Goal: Use online tool/utility: Utilize a website feature to perform a specific function

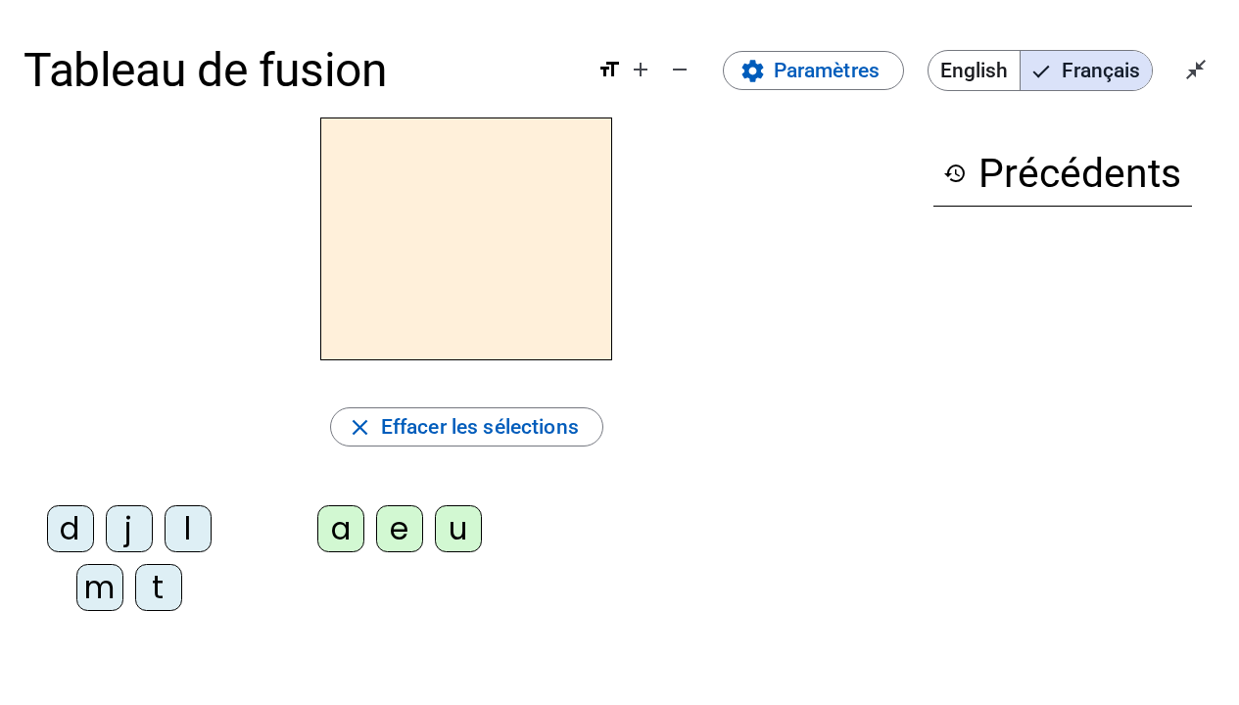
scroll to position [39, 0]
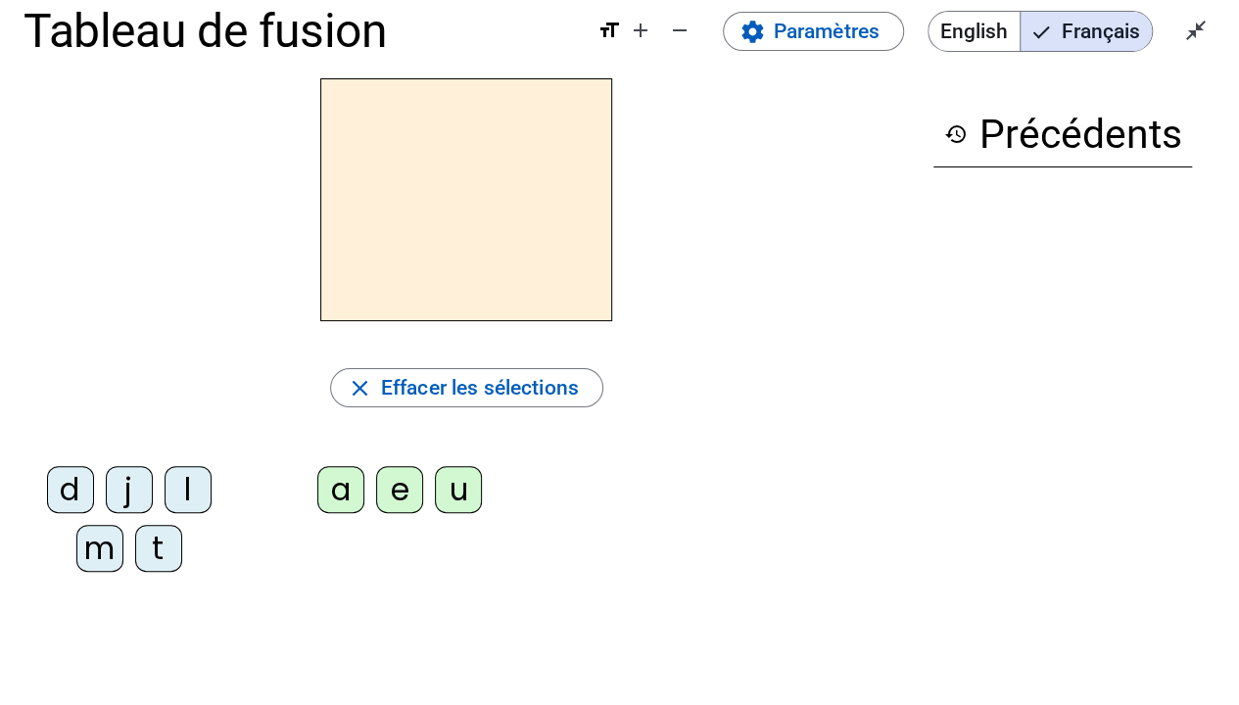
click at [81, 558] on div "m" at bounding box center [99, 548] width 47 height 47
click at [357, 493] on div "a" at bounding box center [340, 489] width 47 height 47
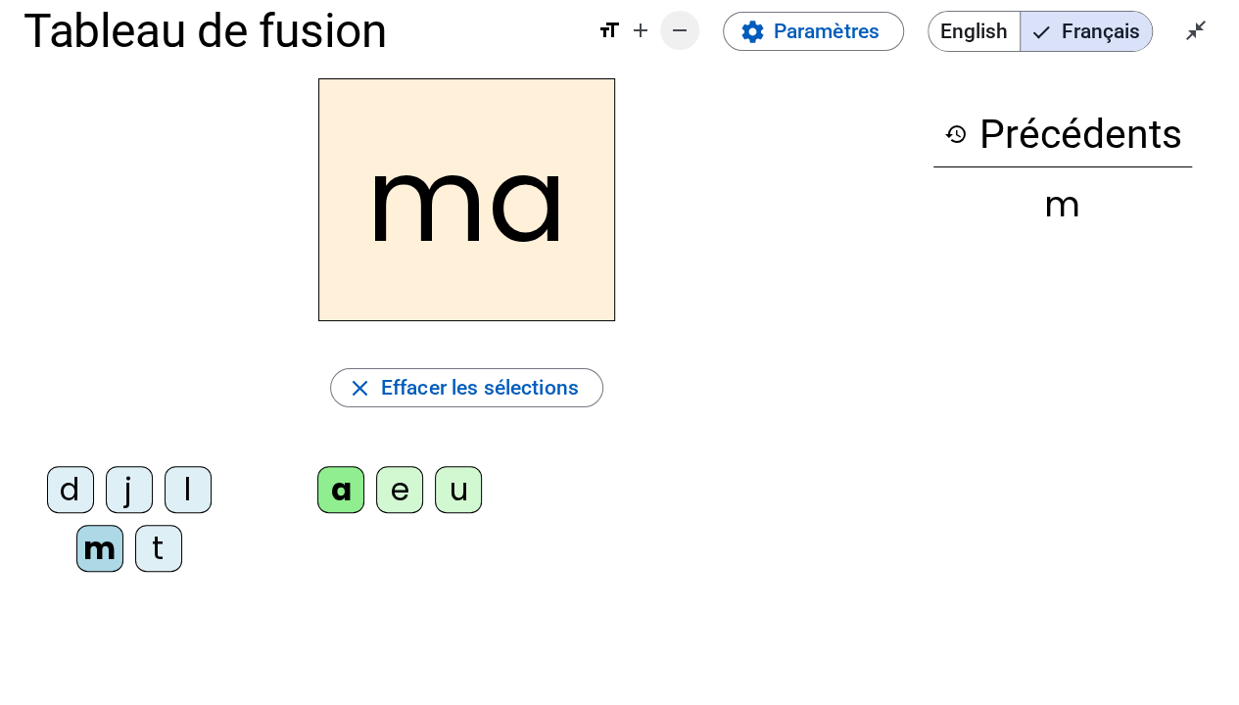
click at [639, 34] on mat-icon "add" at bounding box center [641, 31] width 24 height 24
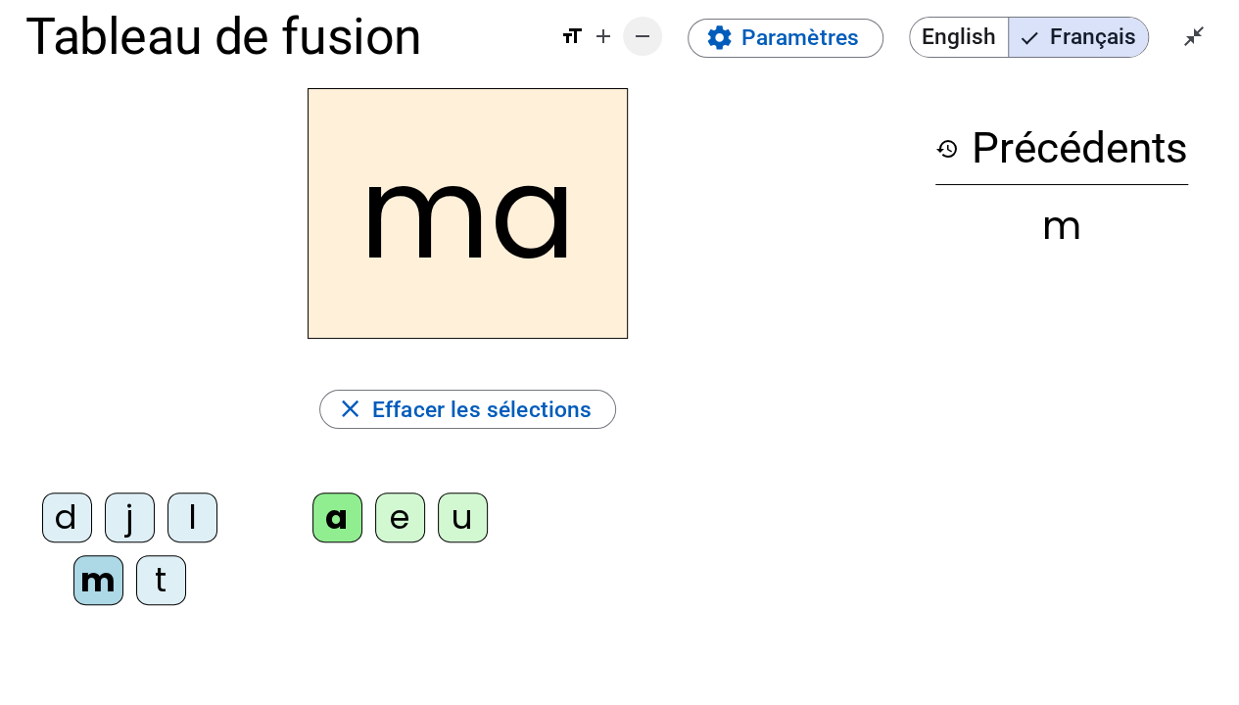
click at [639, 34] on mat-icon "remove" at bounding box center [643, 36] width 24 height 24
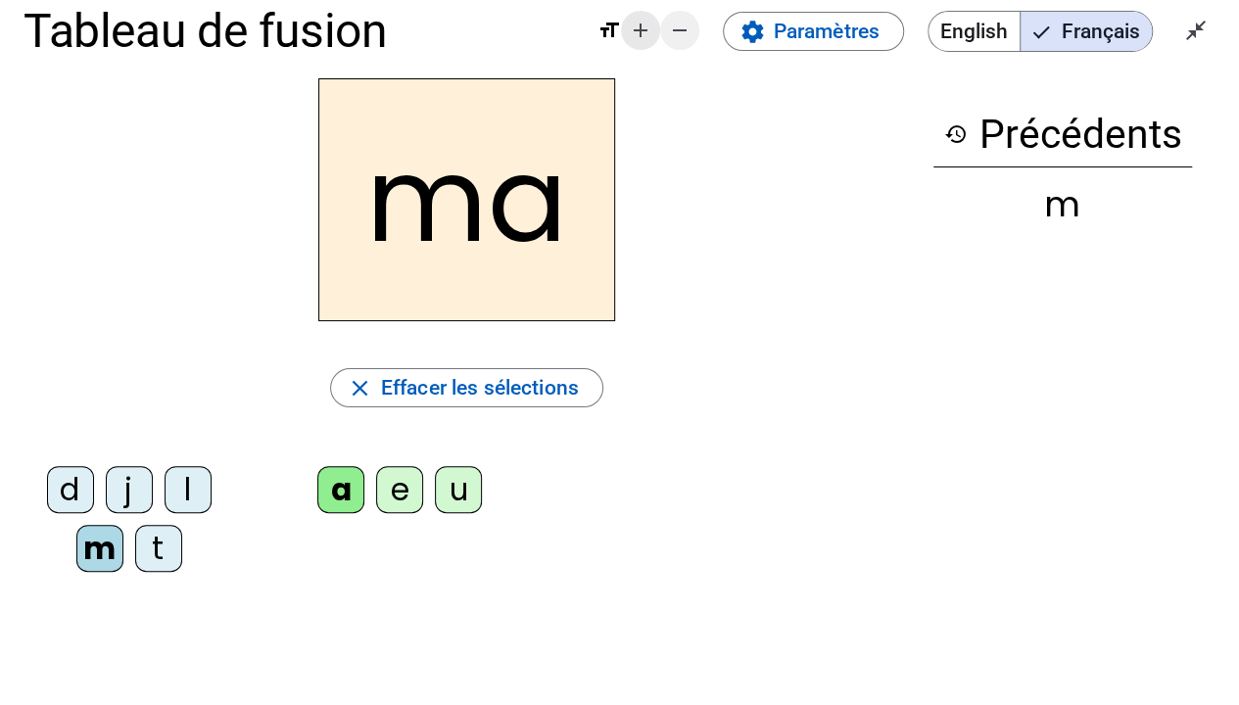
click at [641, 39] on mat-icon "add" at bounding box center [641, 31] width 24 height 24
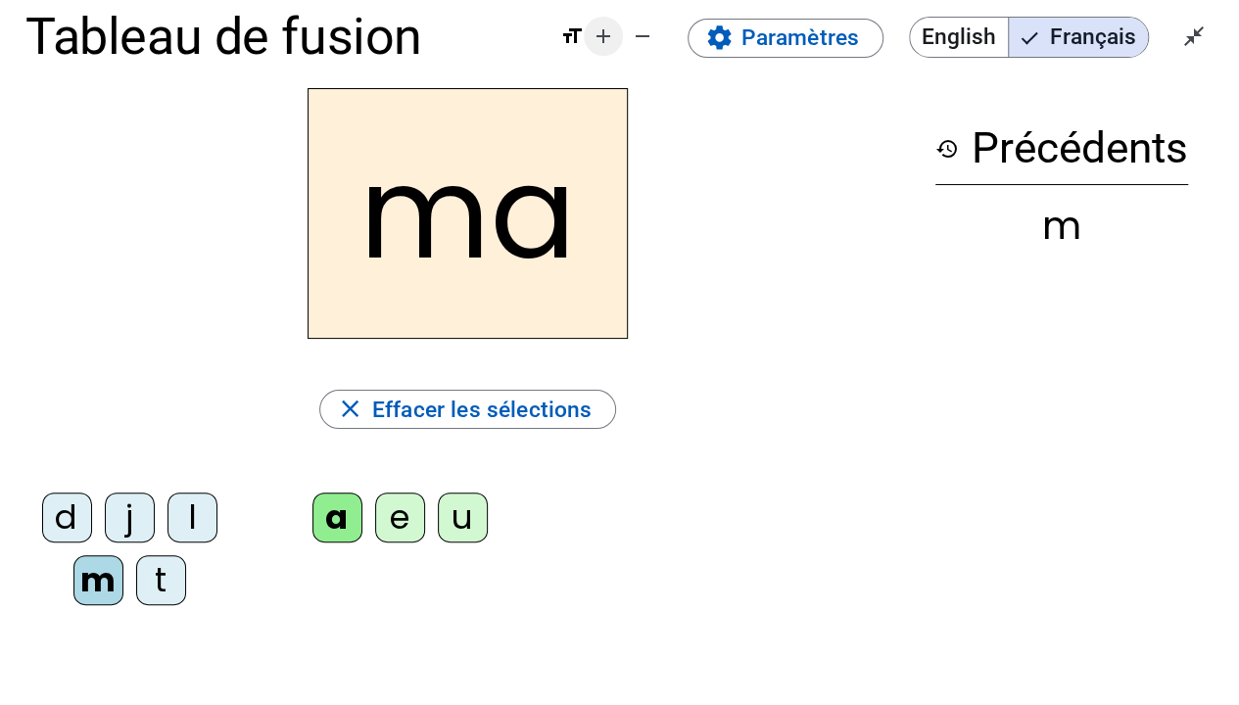
click at [604, 44] on mat-icon "add" at bounding box center [604, 36] width 24 height 24
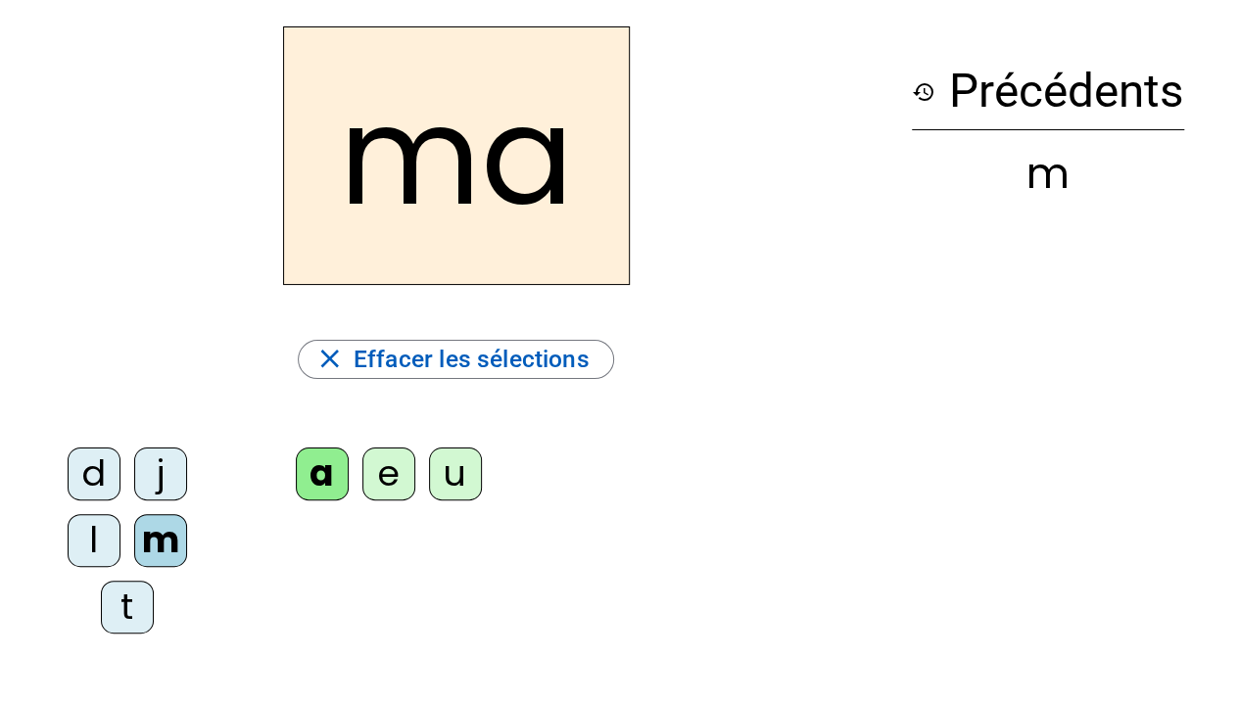
scroll to position [137, 0]
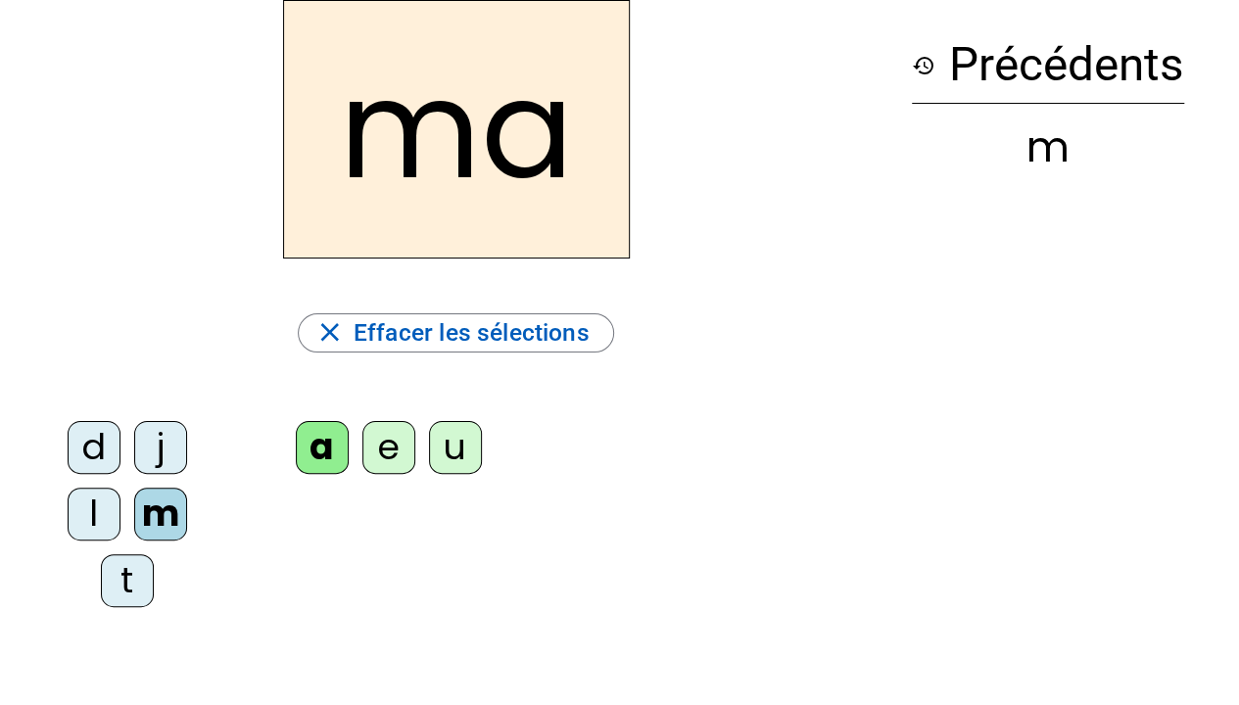
click at [128, 570] on div "t" at bounding box center [127, 580] width 53 height 53
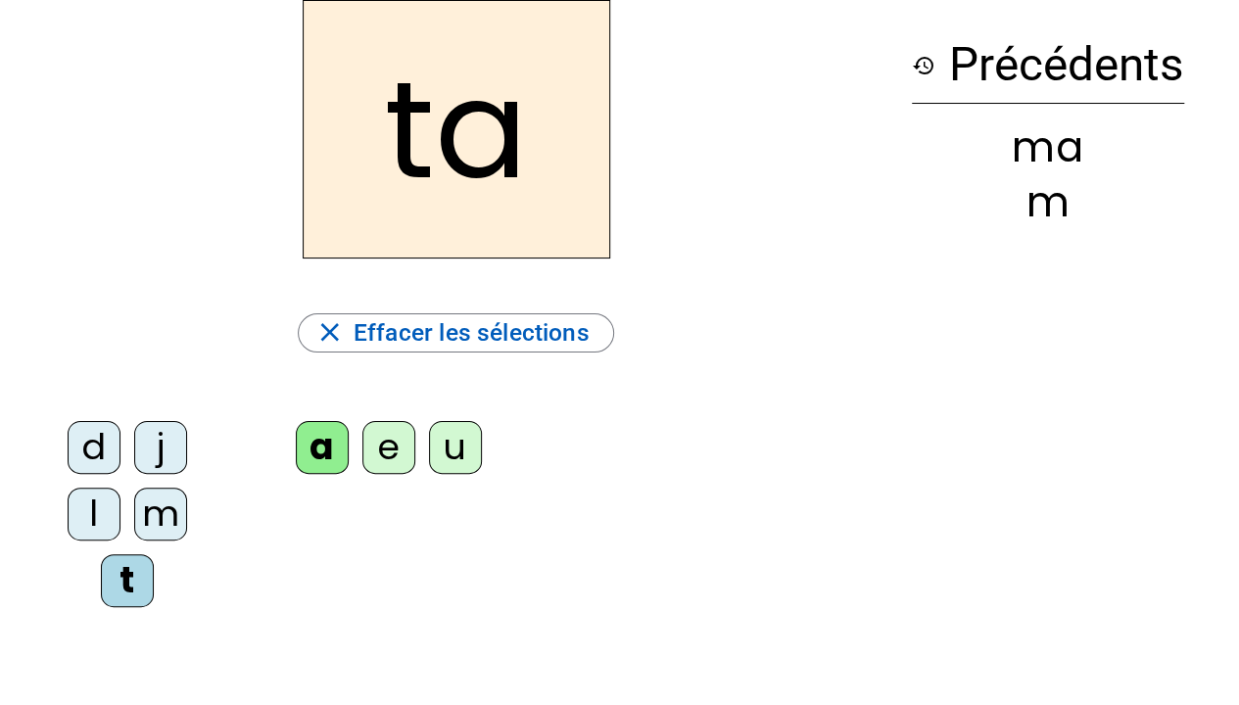
click at [100, 513] on div "l" at bounding box center [94, 514] width 53 height 53
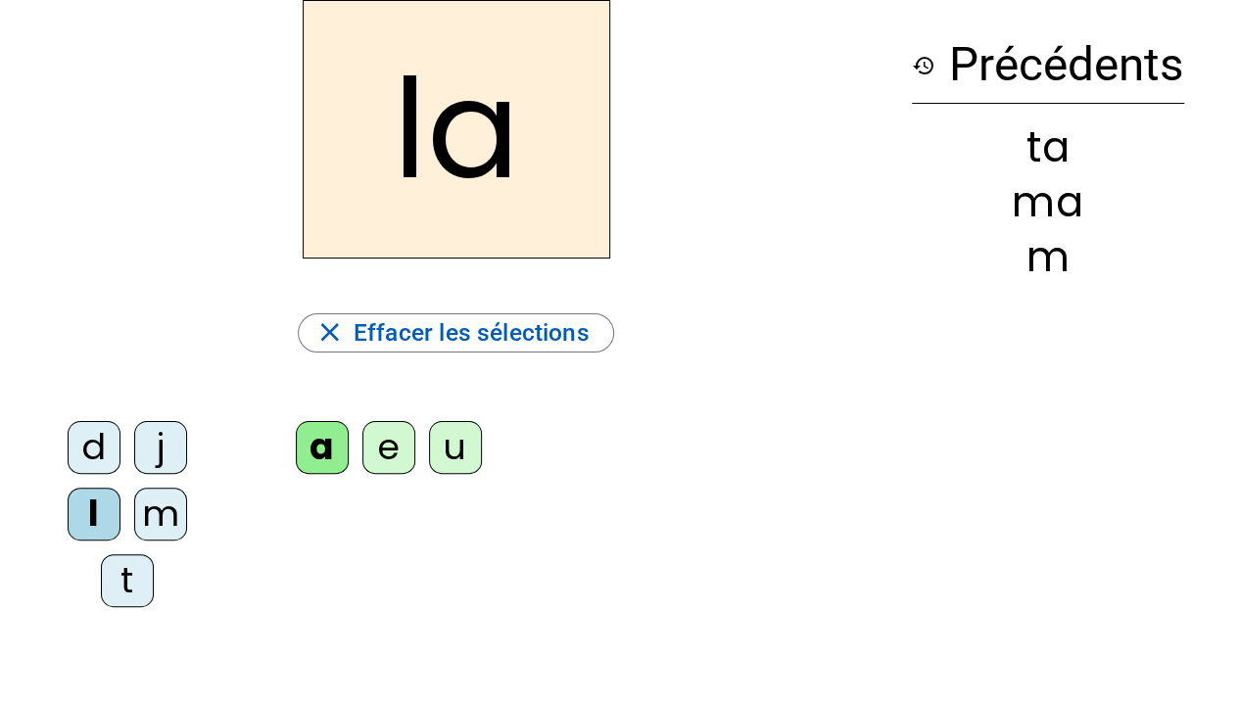
click at [392, 449] on div "e" at bounding box center [388, 447] width 53 height 53
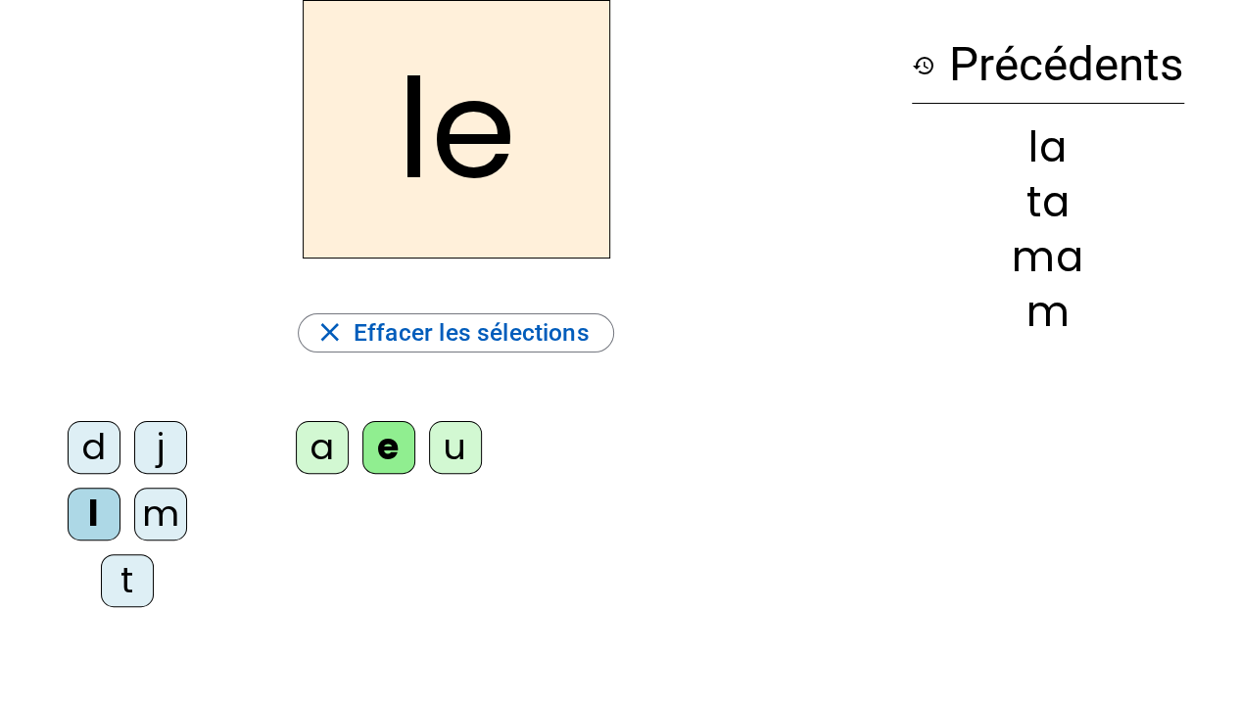
click at [441, 455] on div "u" at bounding box center [455, 447] width 53 height 53
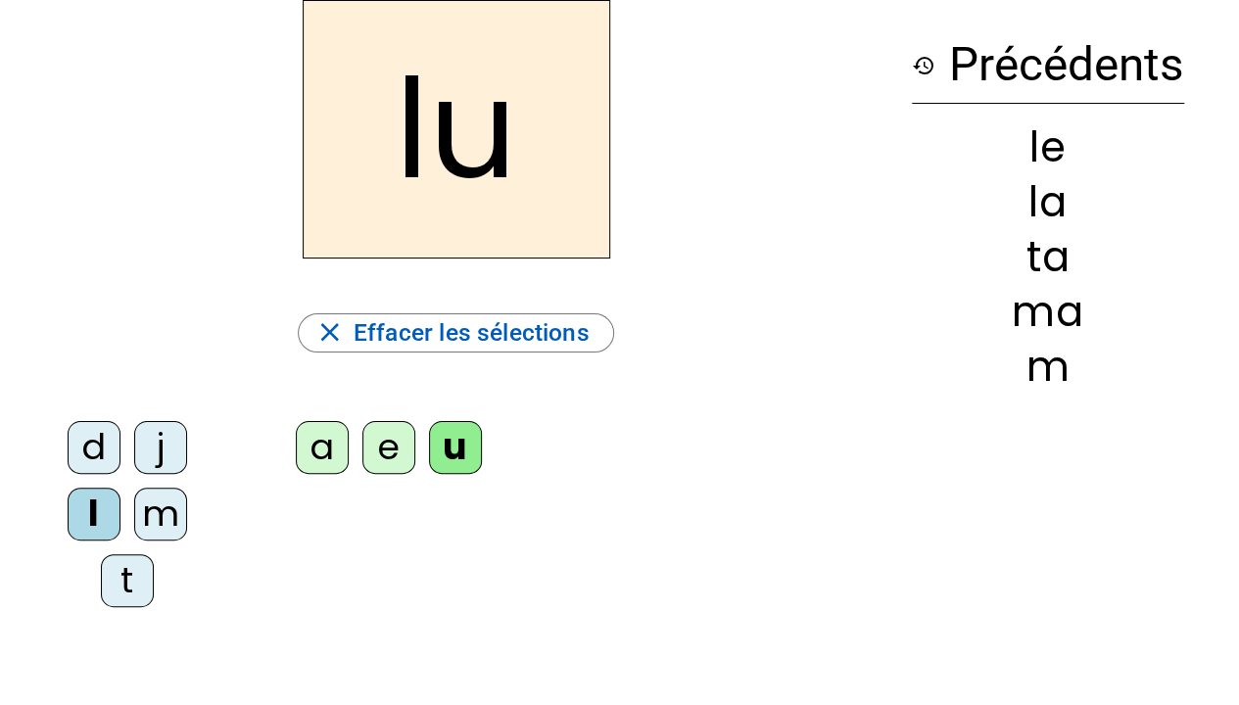
click at [116, 583] on div "t" at bounding box center [127, 580] width 53 height 53
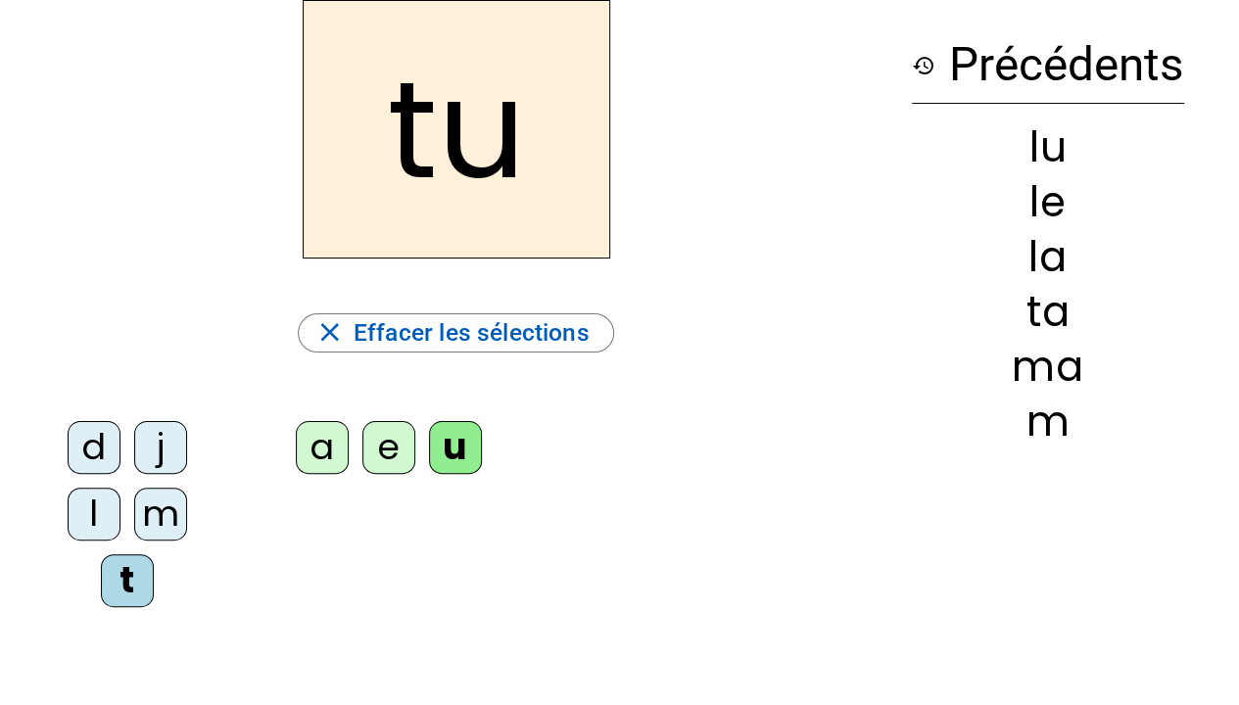
click at [102, 452] on div "d" at bounding box center [94, 447] width 53 height 53
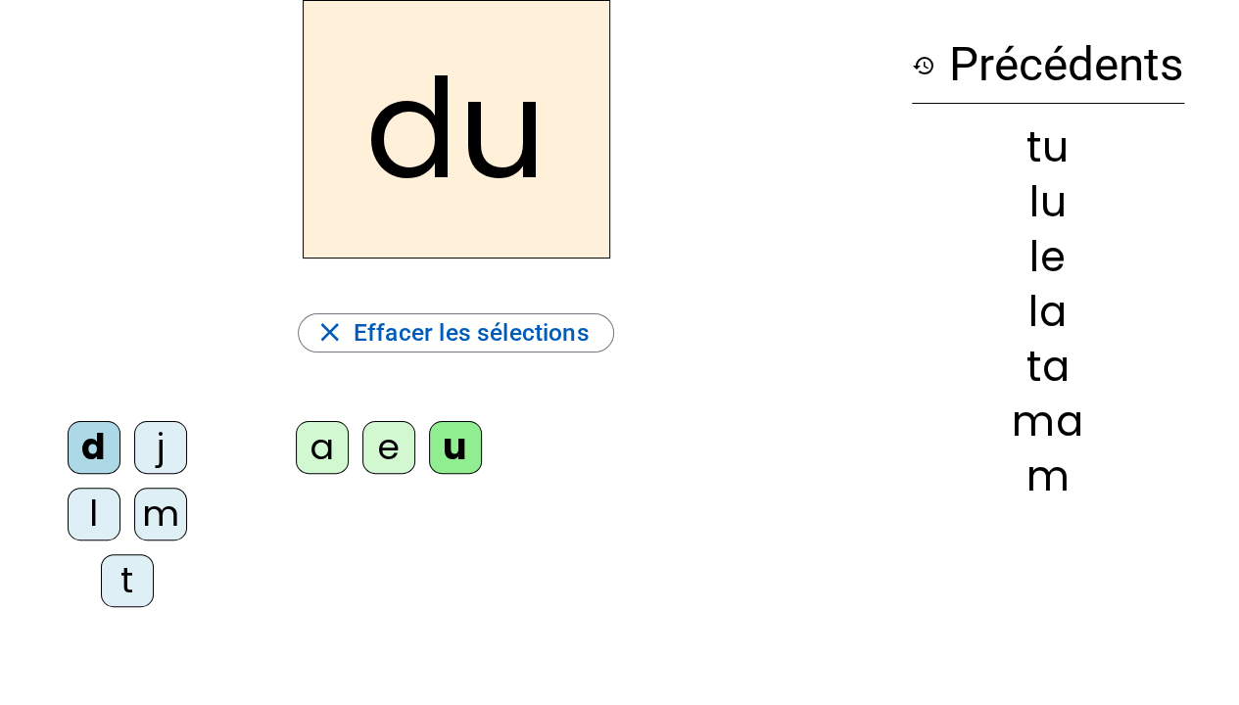
click at [391, 438] on div "e" at bounding box center [388, 447] width 53 height 53
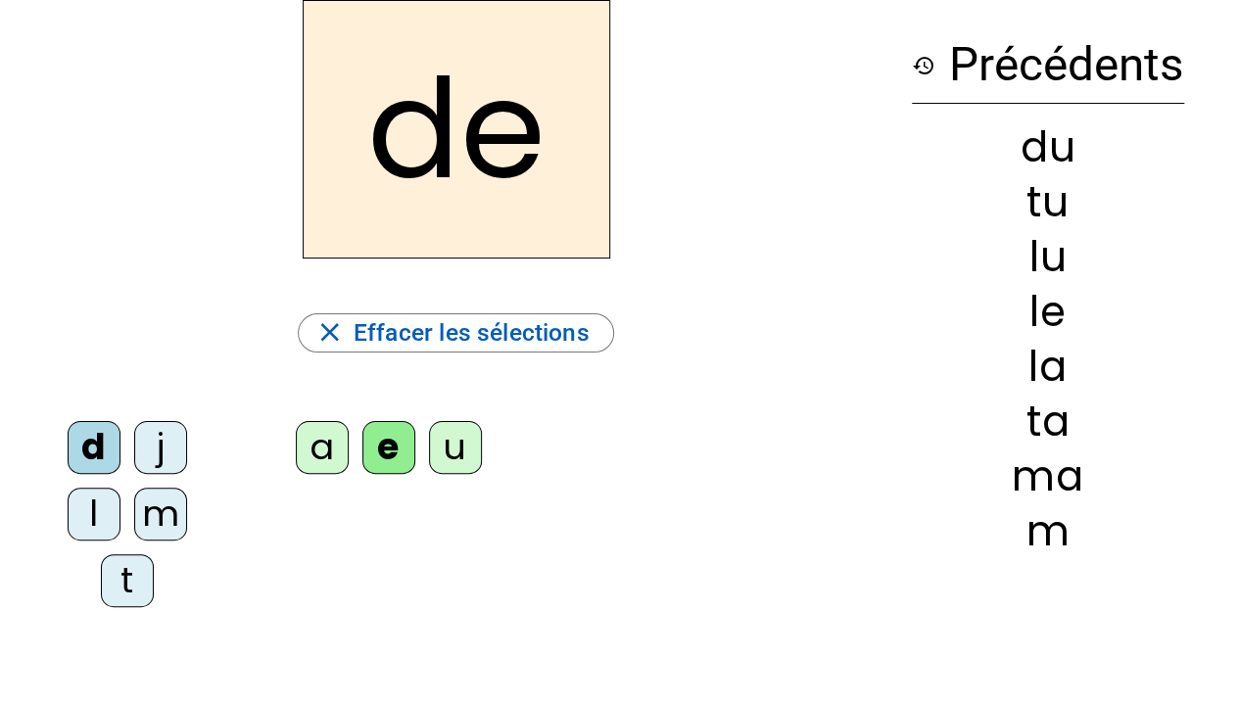
click at [174, 523] on div "m" at bounding box center [160, 514] width 53 height 53
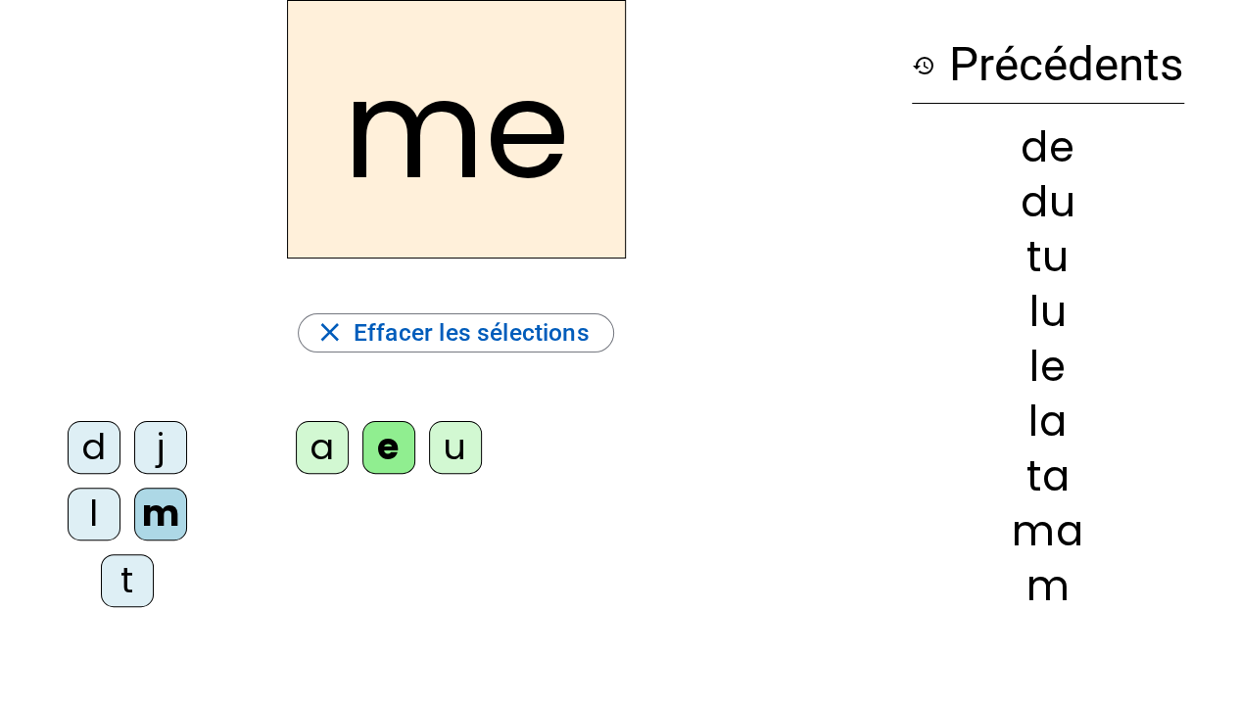
click at [169, 449] on div "j" at bounding box center [160, 447] width 53 height 53
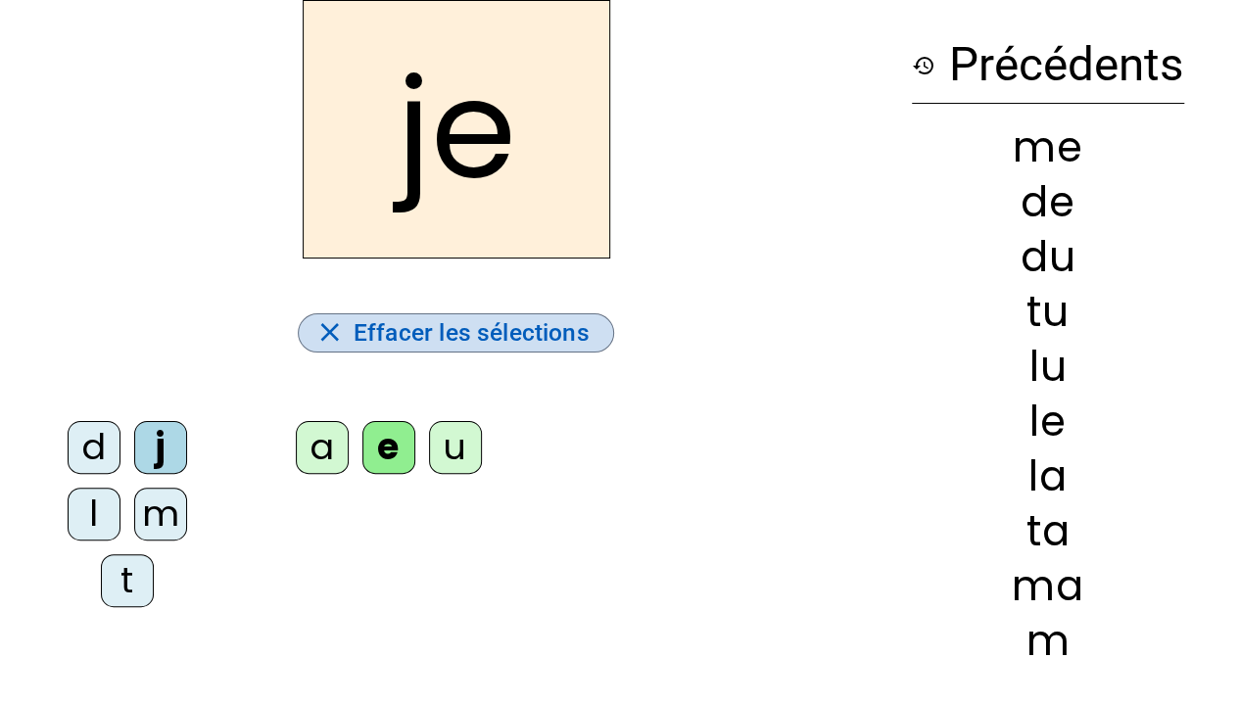
click at [539, 318] on span "Effacer les sélections" at bounding box center [472, 332] width 236 height 41
